Goal: Task Accomplishment & Management: Manage account settings

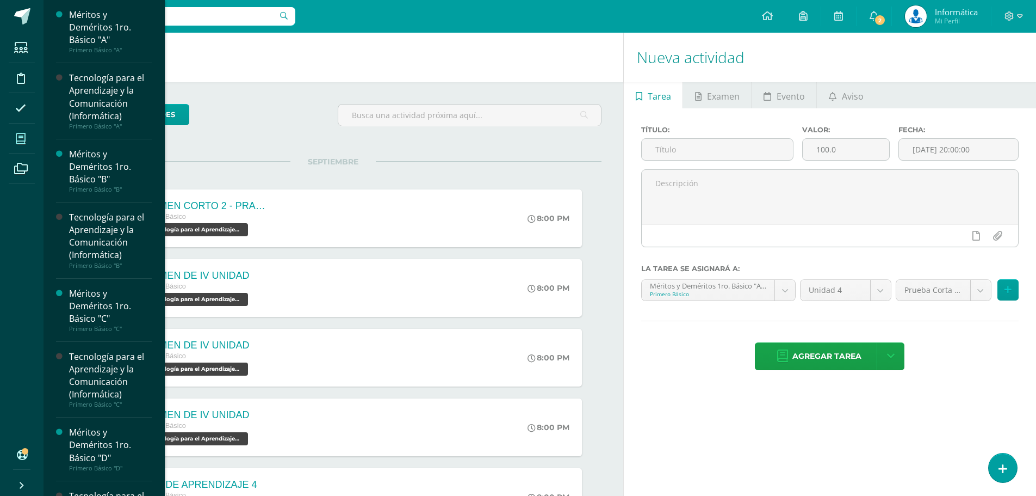
click at [20, 133] on icon at bounding box center [21, 138] width 10 height 11
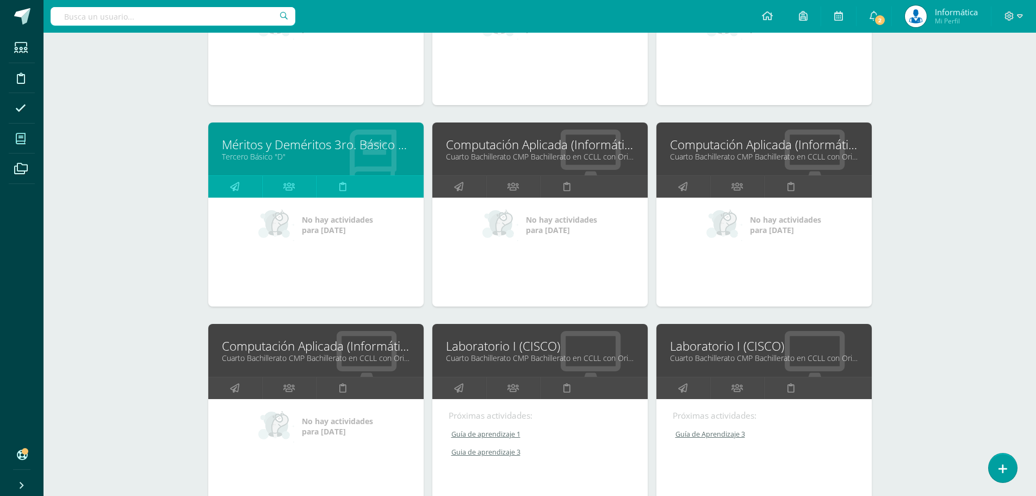
scroll to position [1745, 0]
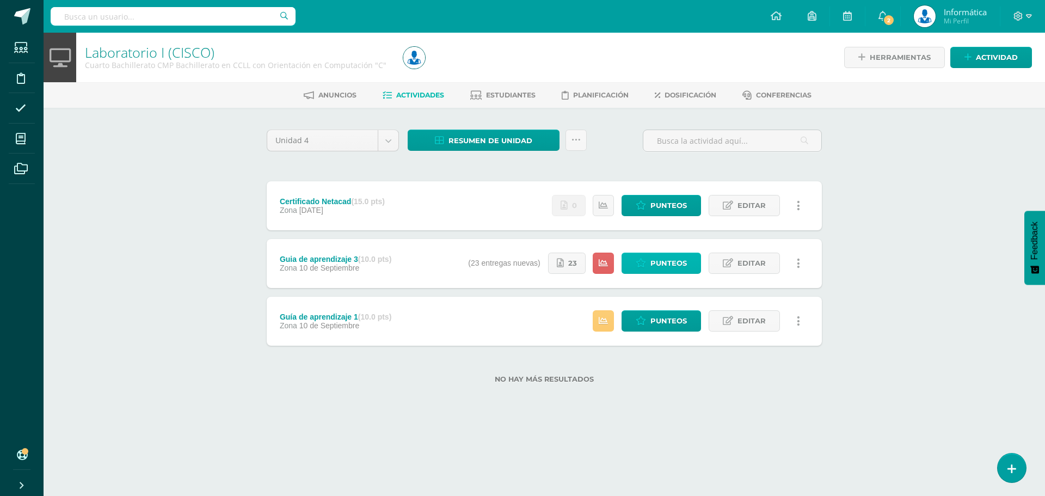
click at [660, 265] on span "Punteos" at bounding box center [668, 263] width 36 height 20
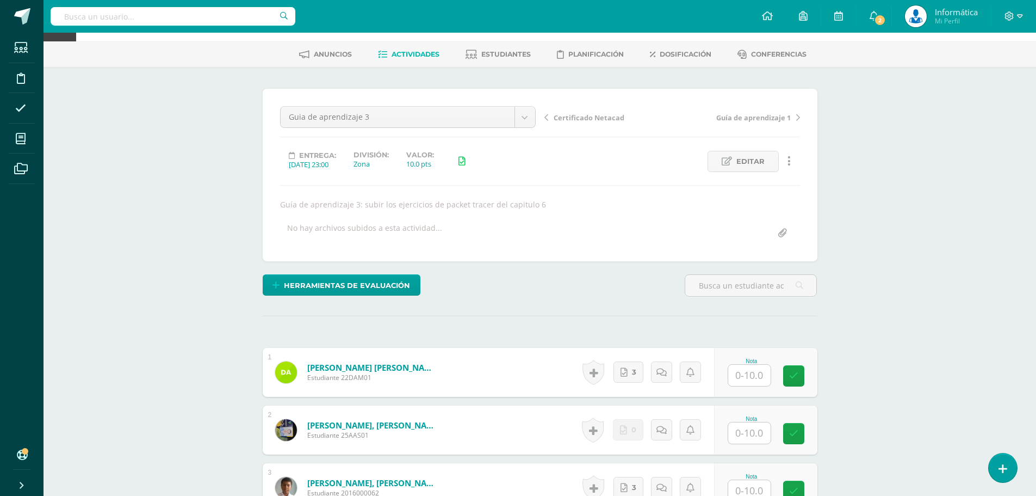
scroll to position [258, 0]
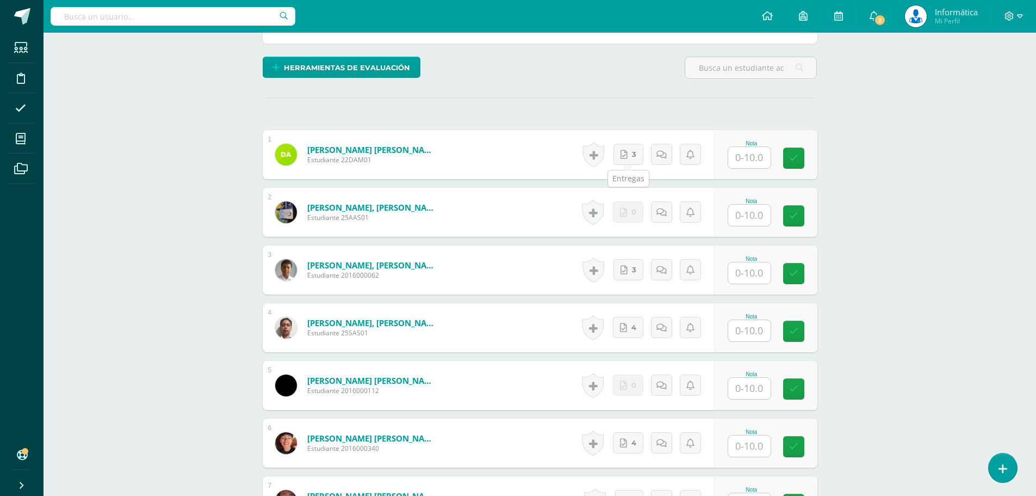
click at [623, 138] on div "Historial de actividad No hay historial para esta actividad 3 Agregar Comentari…" at bounding box center [646, 154] width 135 height 49
click at [630, 150] on link "3" at bounding box center [629, 154] width 30 height 21
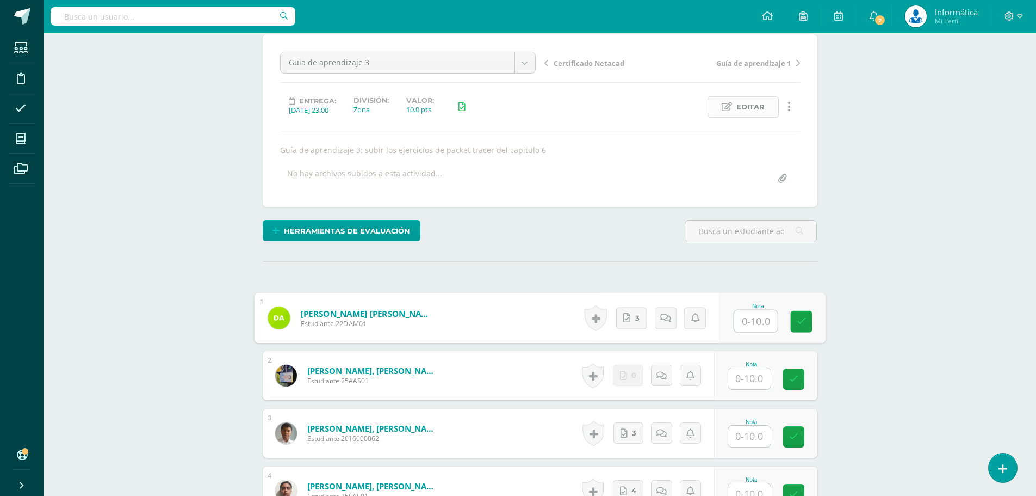
click at [749, 108] on span "Editar" at bounding box center [751, 107] width 28 height 20
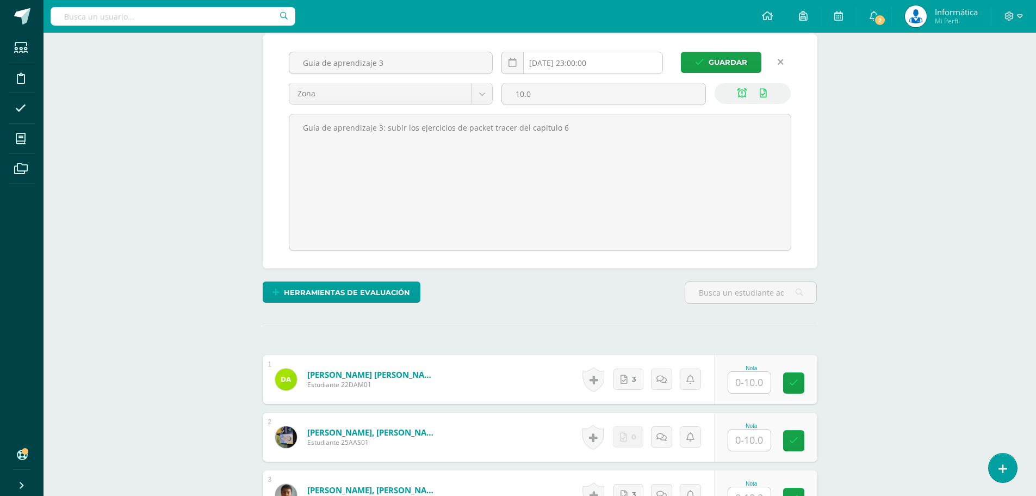
click at [590, 65] on input "2025-09-10 23:00:00" at bounding box center [582, 62] width 161 height 21
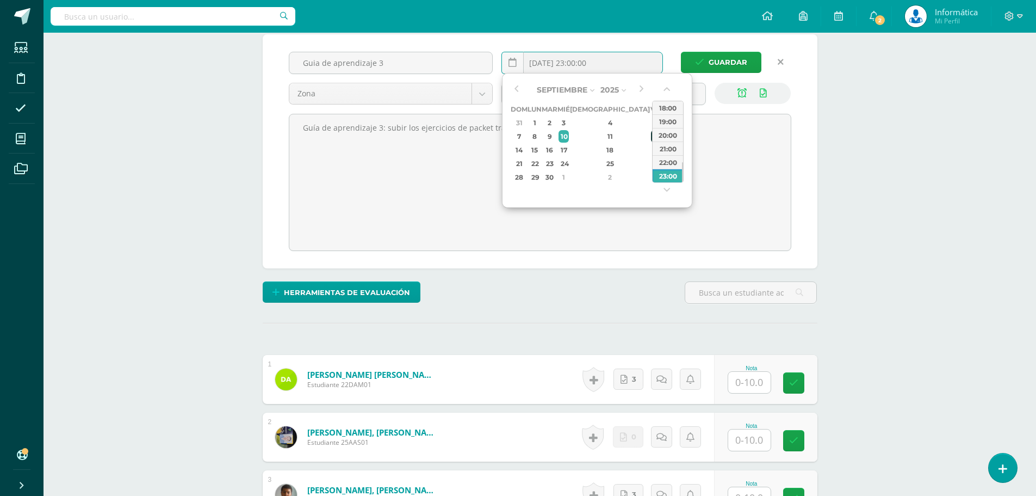
click at [651, 135] on div "12" at bounding box center [656, 136] width 10 height 13
type input "2025-09-12 23:59"
click at [741, 91] on icon at bounding box center [742, 93] width 9 height 9
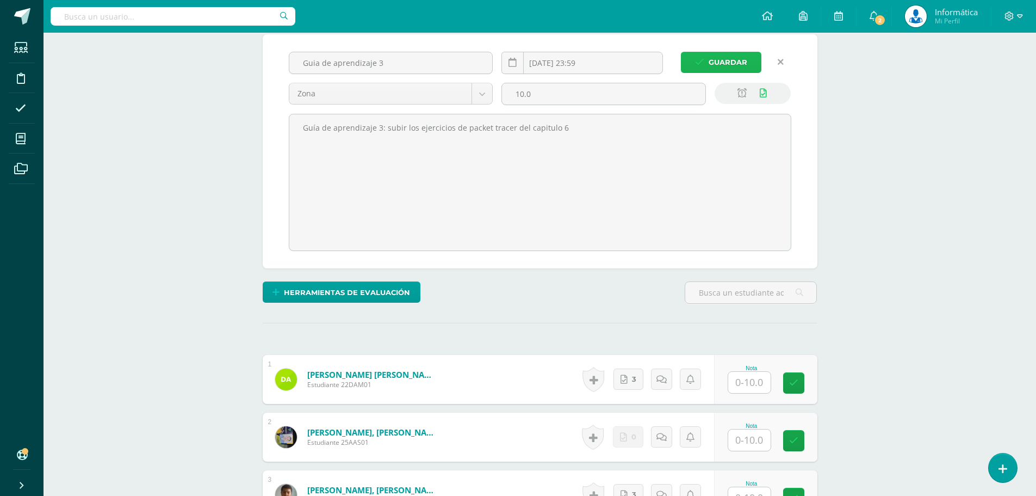
click at [735, 63] on span "Guardar" at bounding box center [728, 62] width 39 height 20
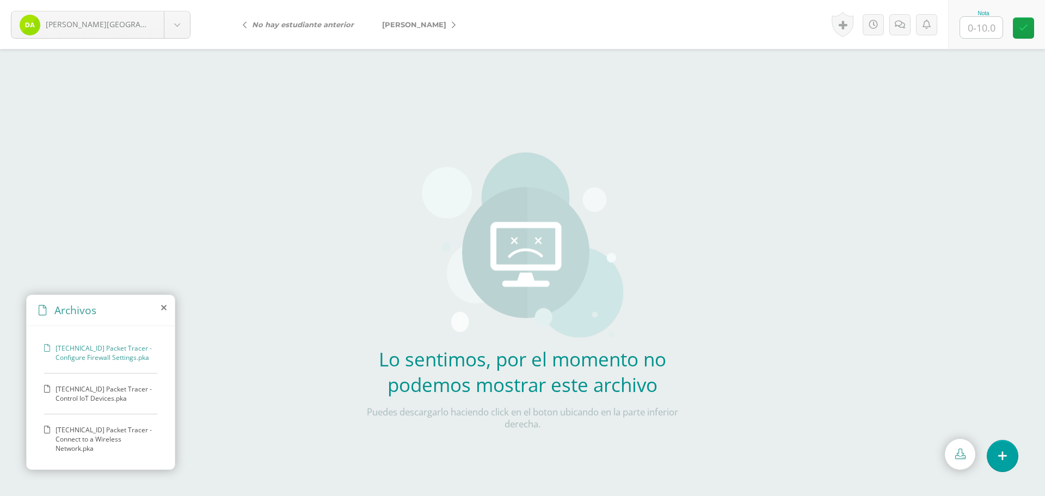
click at [107, 388] on span "[TECHNICAL_ID] Packet Tracer - Control IoT Devices.pka" at bounding box center [103, 393] width 96 height 18
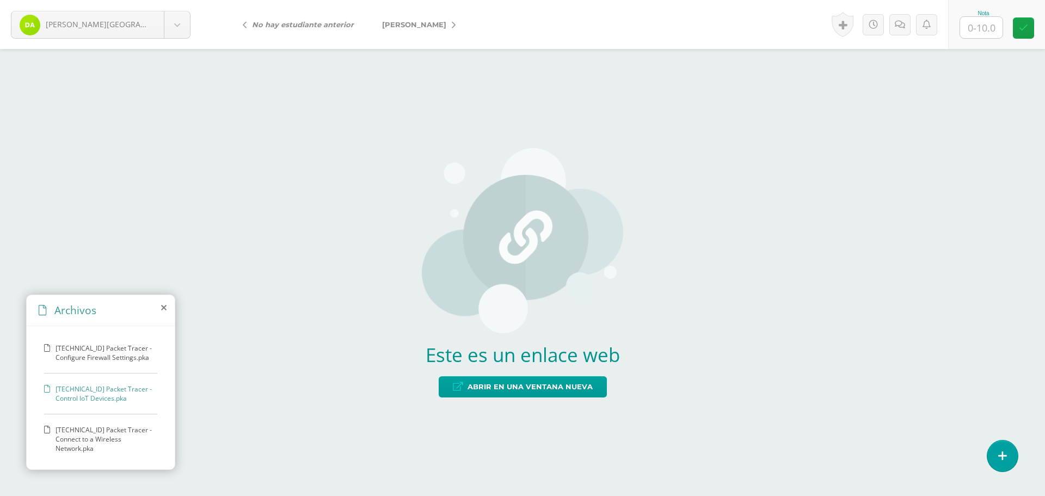
click at [102, 416] on div "[TECHNICAL_ID] Packet Tracer - Configure Firewall Settings.pka [TECHNICAL_ID] P…" at bounding box center [101, 395] width 148 height 139
click at [101, 429] on span "[TECHNICAL_ID] Packet Tracer - Connect to a Wireless Network.pka" at bounding box center [103, 439] width 96 height 28
click at [119, 393] on span "[TECHNICAL_ID] Packet Tracer - Control IoT Devices.pka" at bounding box center [103, 393] width 96 height 18
click at [101, 361] on span "6.1.4.7 Packet Tracer - Configure Firewall Settings.pka" at bounding box center [103, 352] width 96 height 18
click at [150, 109] on div "Este es un enlace web Abrir en una ventana nueva" at bounding box center [522, 272] width 1045 height 447
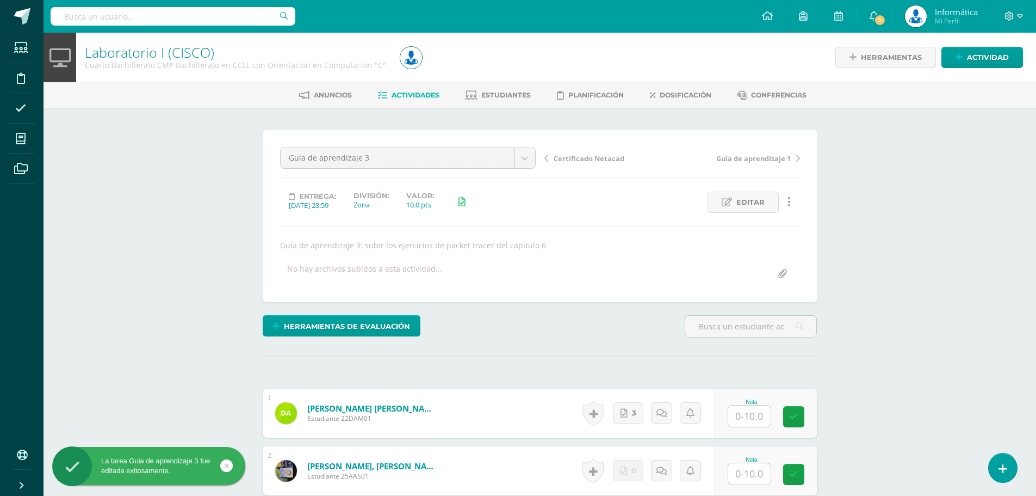
click at [399, 251] on div "Guia de aprendizaje 3 Certificado Netacad Guia de aprendizaje 3 Guía de aprendi…" at bounding box center [540, 216] width 520 height 138
click at [733, 203] on link "Editar" at bounding box center [743, 201] width 71 height 21
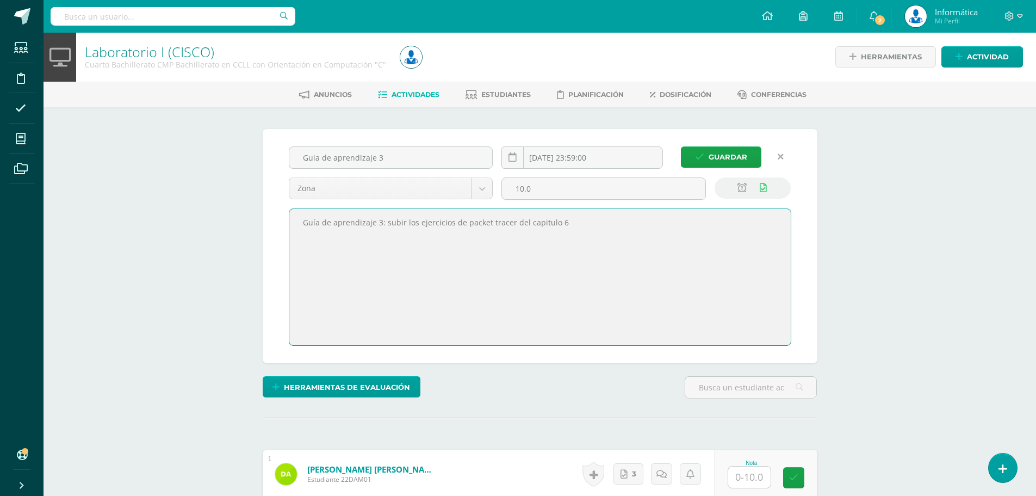
drag, startPoint x: 594, startPoint y: 227, endPoint x: 385, endPoint y: 219, distance: 208.5
click at [385, 219] on textarea "Guía de aprendizaje 3: subir los ejercicios de packet tracer del capitulo 6" at bounding box center [540, 277] width 502 height 136
click at [587, 225] on textarea "Guía de aprendizaje 3: subir los ejercicios de packet tracer del capitulo 6" at bounding box center [540, 277] width 502 height 136
drag, startPoint x: 502, startPoint y: 221, endPoint x: 462, endPoint y: 254, distance: 51.4
click at [462, 254] on textarea "Guía de aprendizaje 3: subir los ejercicios de packet tracer del capitulo 6" at bounding box center [540, 277] width 502 height 136
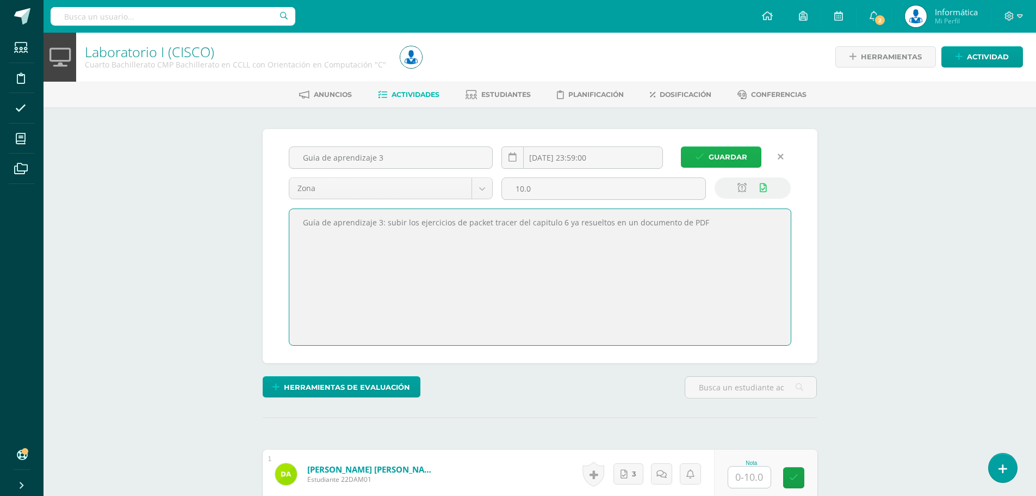
type textarea "Guía de aprendizaje 3: subir los ejercicios de packet tracer del capitulo 6 ya …"
click at [735, 159] on span "Guardar" at bounding box center [728, 157] width 39 height 20
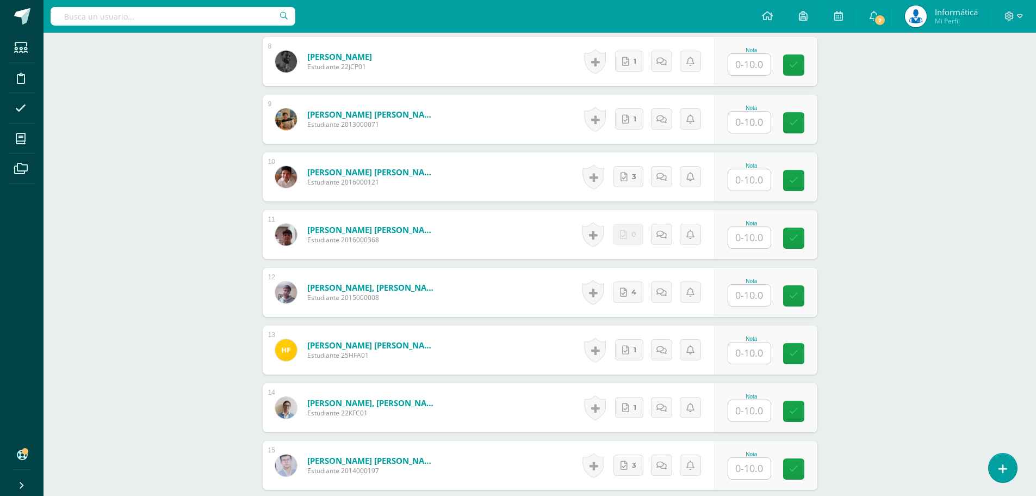
scroll to position [599, 0]
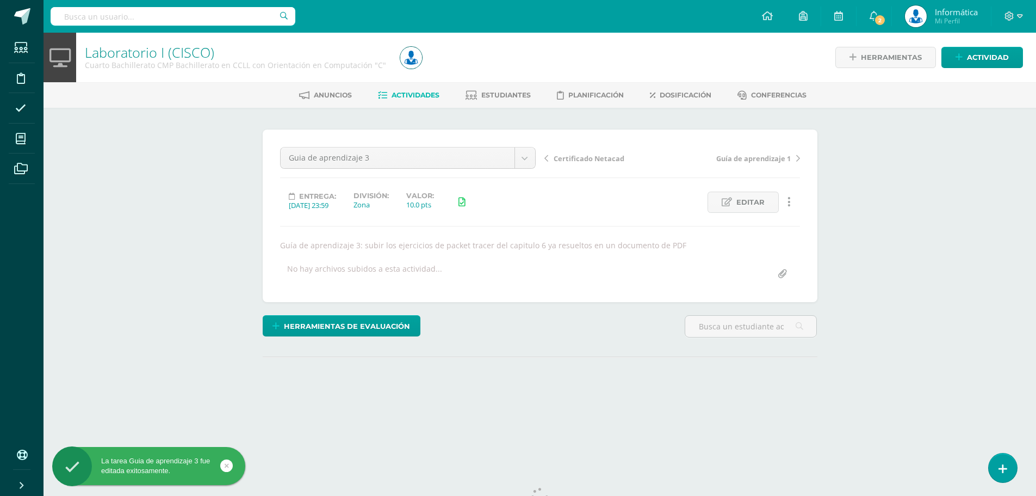
scroll to position [41, 0]
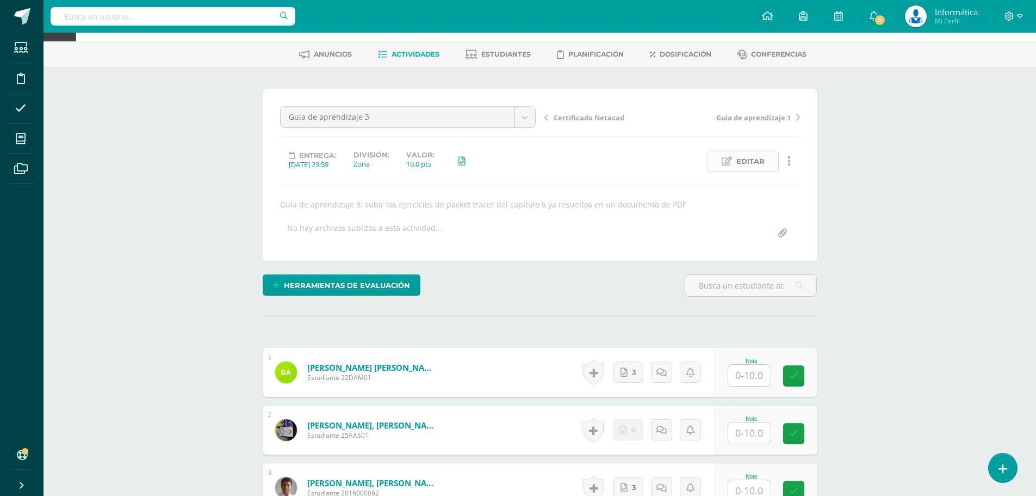
click at [758, 163] on span "Editar" at bounding box center [751, 161] width 28 height 20
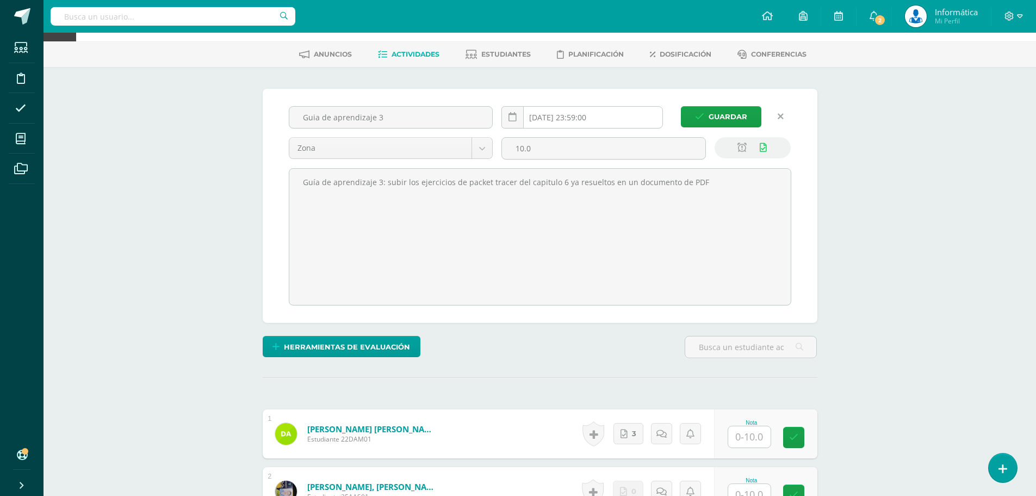
click at [612, 119] on input "[DATE] 23:59:00" at bounding box center [582, 117] width 161 height 21
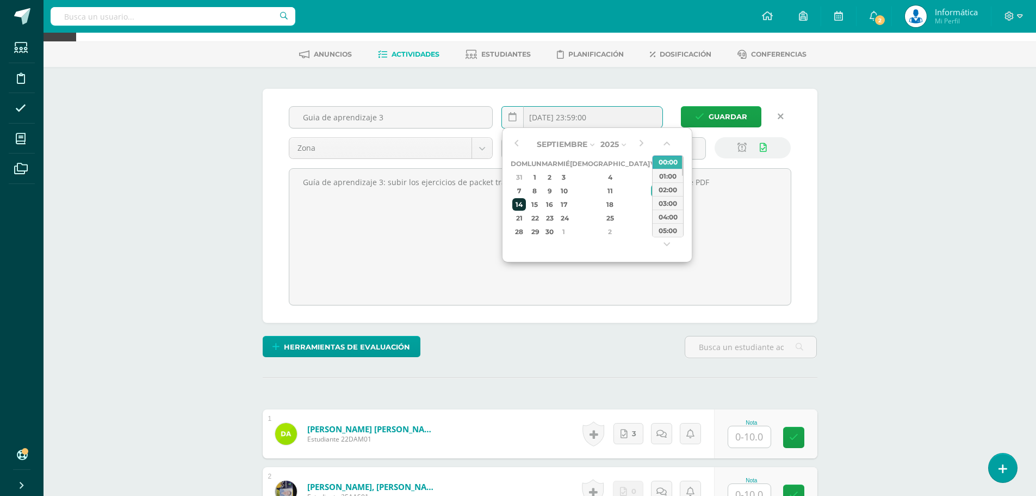
click at [524, 203] on div "14" at bounding box center [520, 204] width 14 height 13
type input "2025-09-14 23:59"
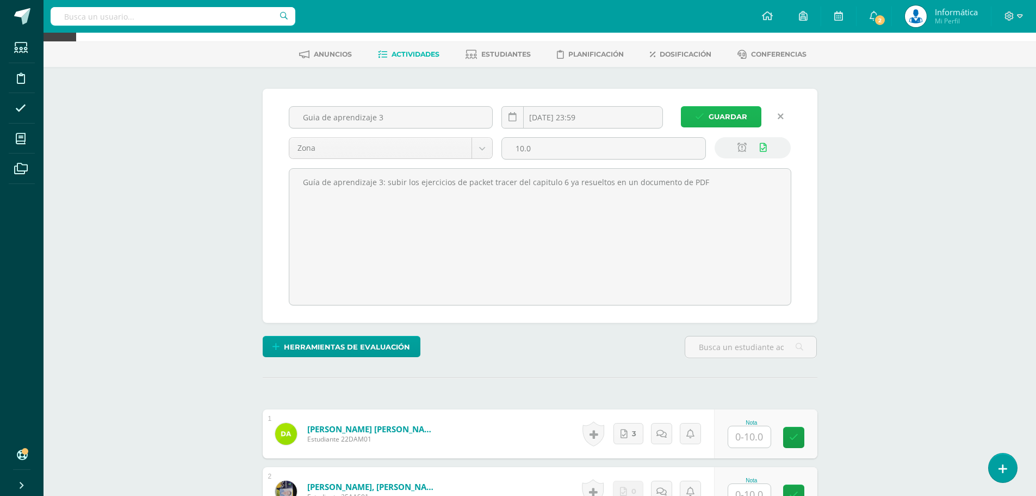
click at [712, 115] on span "Guardar" at bounding box center [728, 117] width 39 height 20
